Goal: Register for event/course

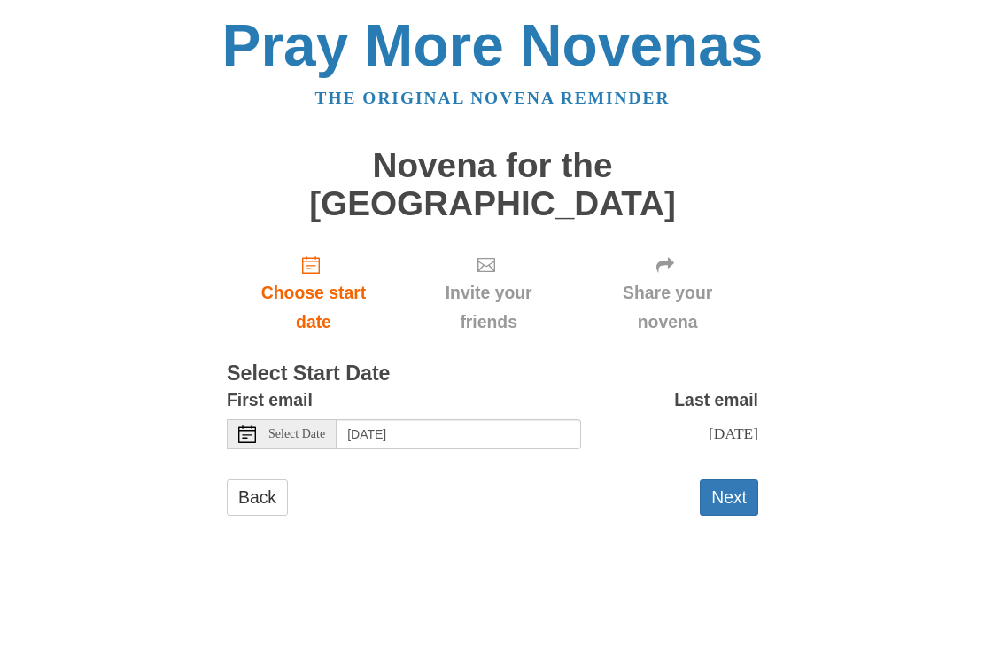
click at [258, 419] on div "Select Date" at bounding box center [282, 434] width 110 height 30
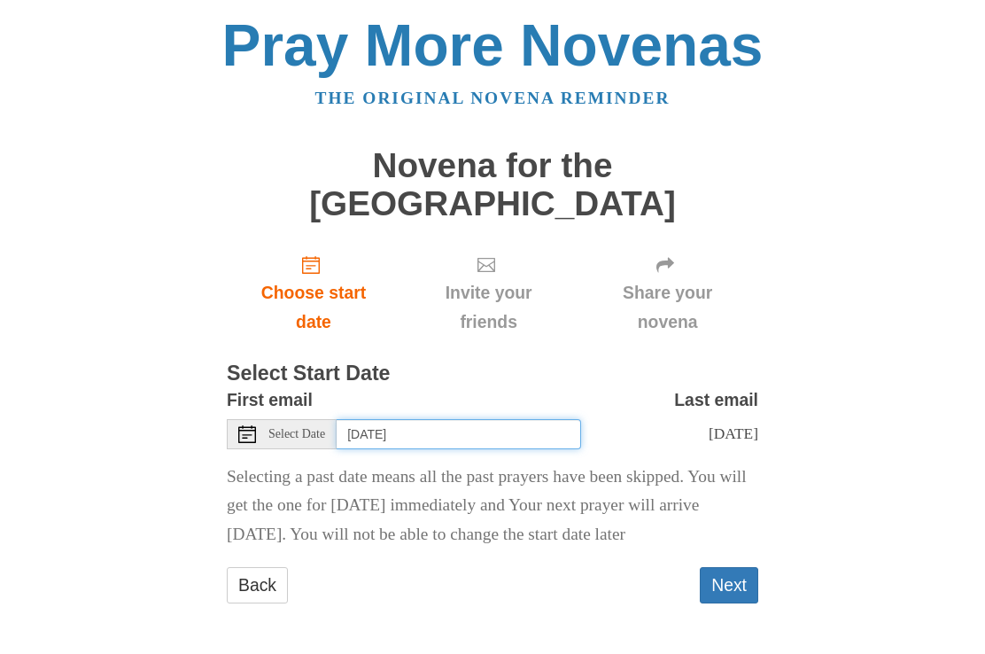
click at [479, 419] on input "[DATE]" at bounding box center [459, 434] width 245 height 30
click at [489, 419] on input "Saturday, August 2nd" at bounding box center [459, 434] width 245 height 30
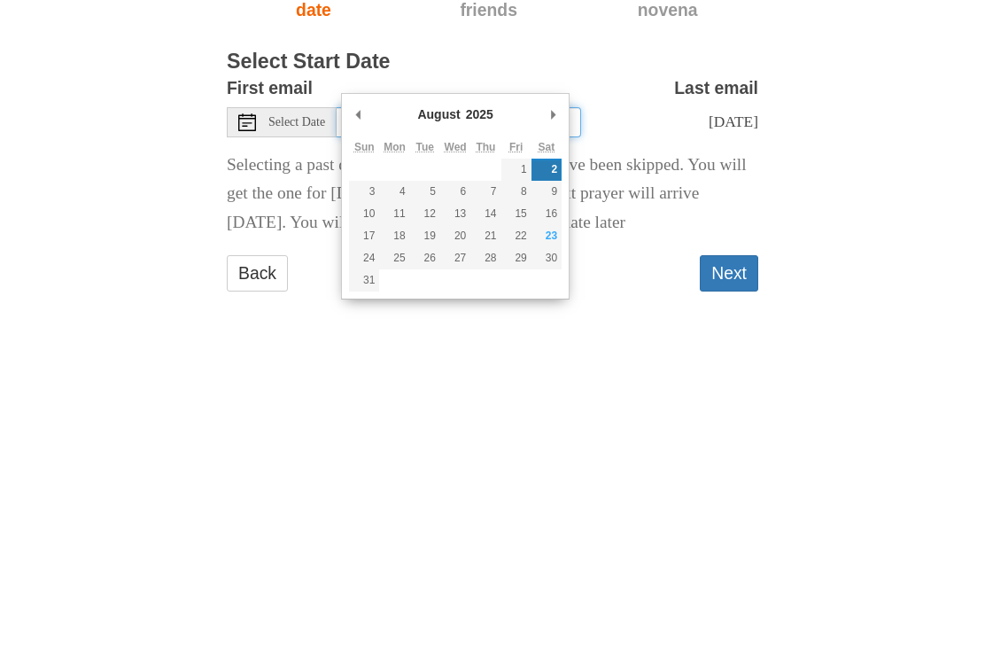
type input "Monday, August 25th"
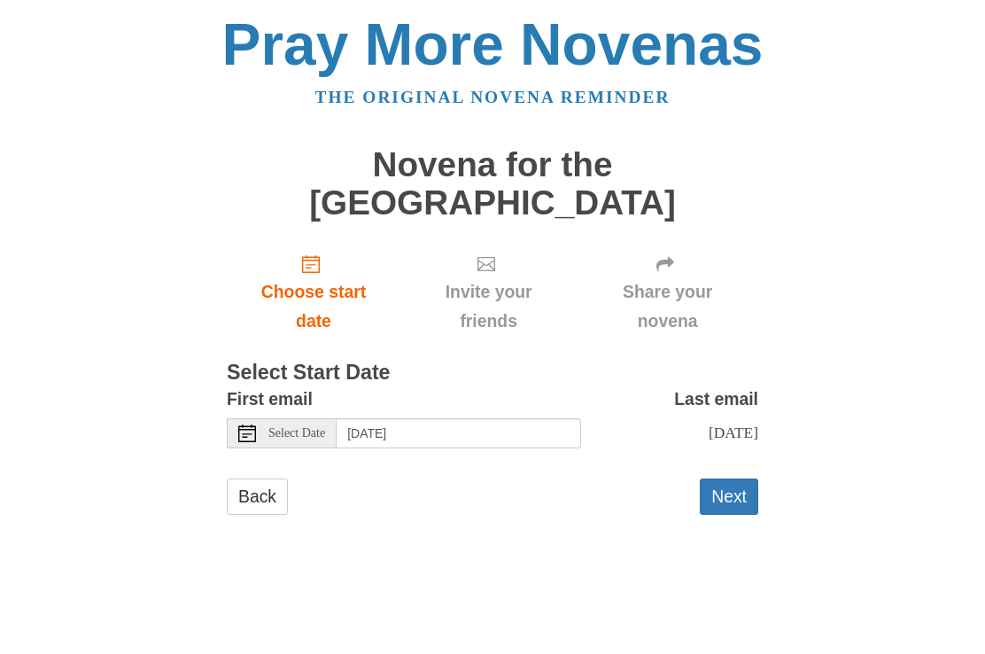
click at [742, 479] on button "Next" at bounding box center [729, 497] width 58 height 36
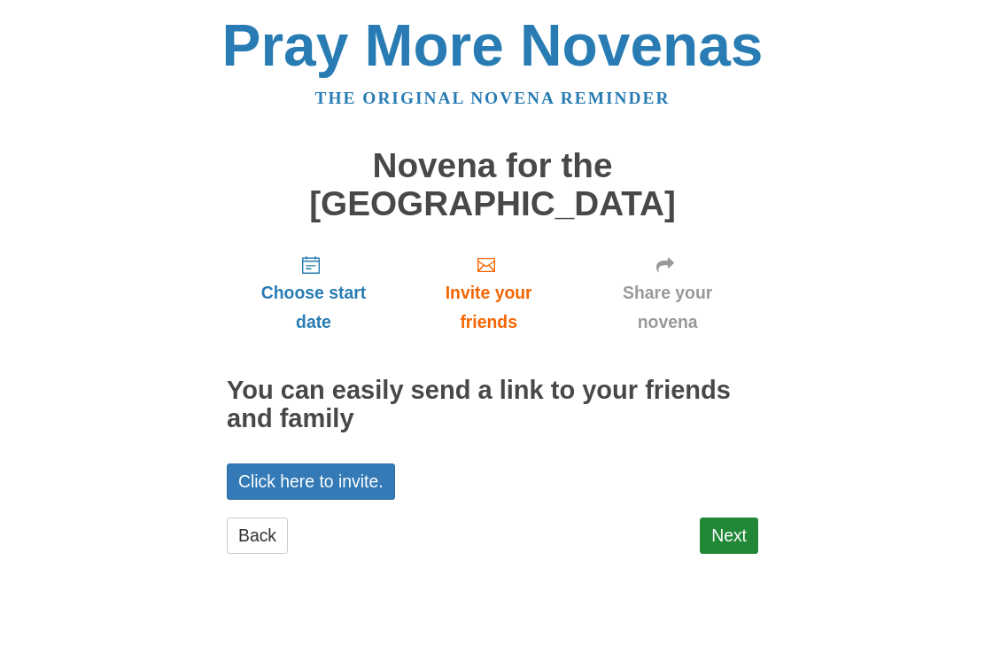
click at [738, 518] on link "Next" at bounding box center [729, 536] width 58 height 36
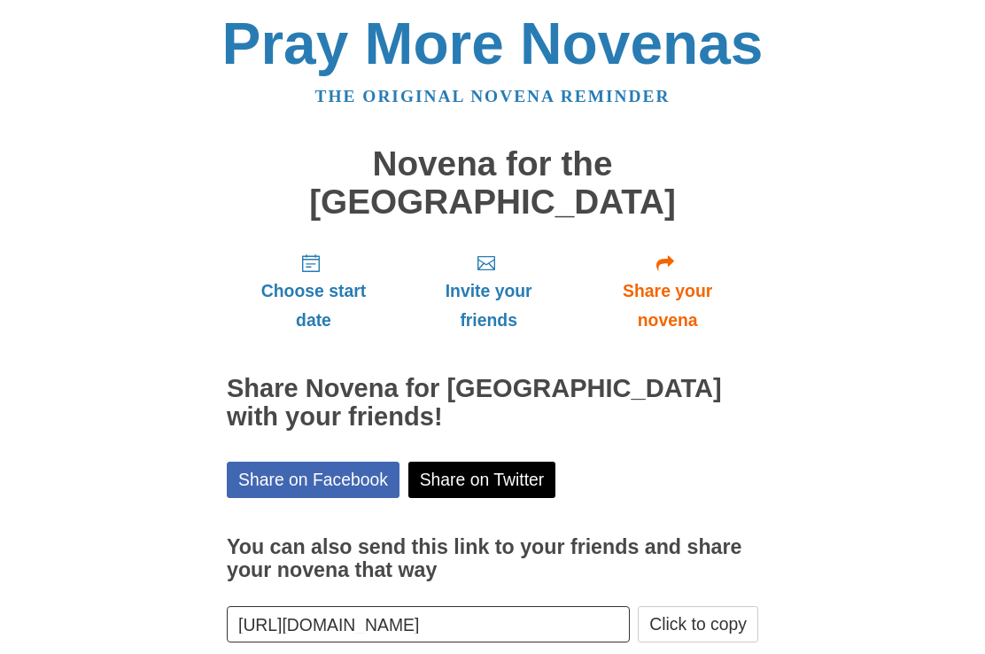
scroll to position [1, 0]
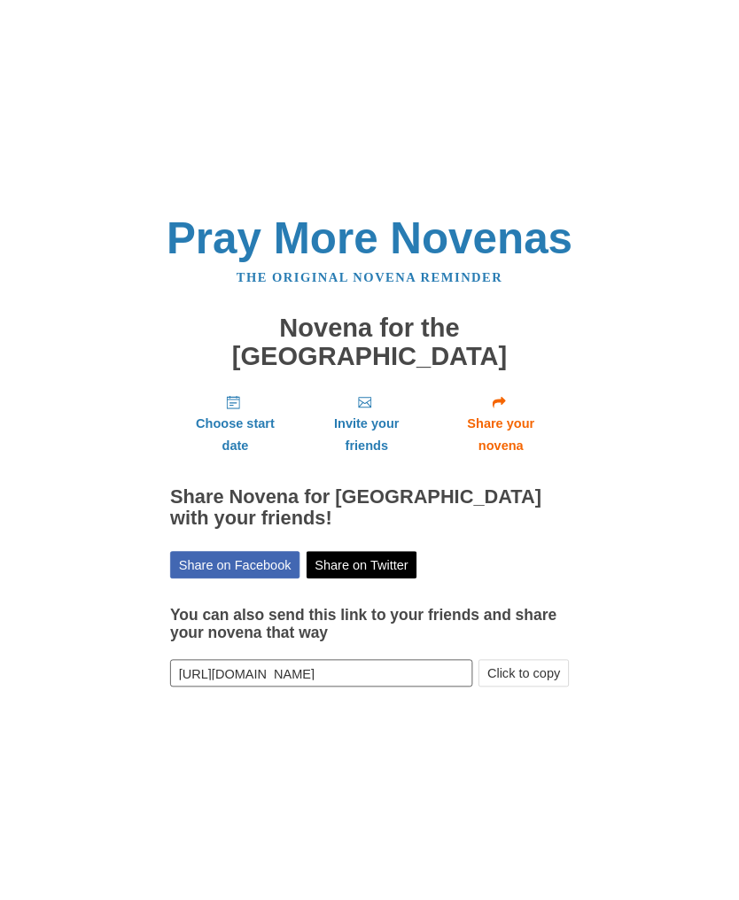
scroll to position [0, 0]
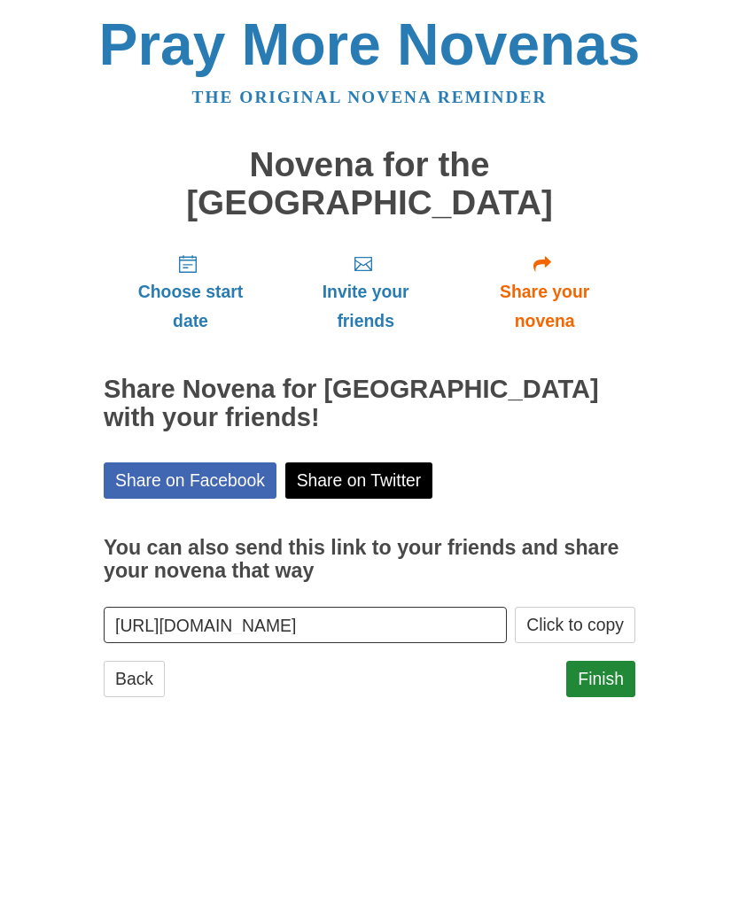
click at [455, 653] on html "Pray More Novenas The original novena reminder Novena for the [GEOGRAPHIC_DATA]…" at bounding box center [369, 375] width 739 height 750
click at [370, 653] on html "Pray More Novenas The original novena reminder Novena for the [GEOGRAPHIC_DATA]…" at bounding box center [369, 375] width 739 height 750
